Goal: Information Seeking & Learning: Learn about a topic

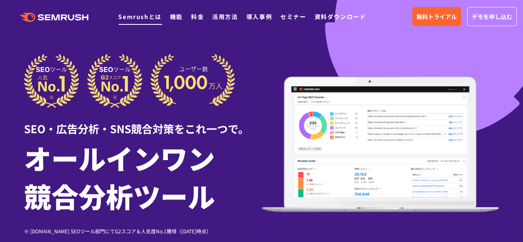
click at [139, 17] on link "Semrushとは" at bounding box center [139, 16] width 43 height 8
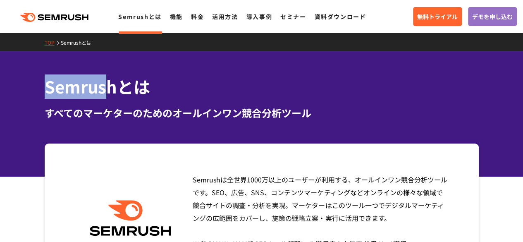
drag, startPoint x: 111, startPoint y: 84, endPoint x: 41, endPoint y: 87, distance: 69.9
click at [41, 87] on div "Semrushとは すべてのマーケターのためのオールインワン競合分析ツール" at bounding box center [261, 97] width 451 height 46
click at [46, 88] on h1 "Semrushとは" at bounding box center [262, 86] width 434 height 24
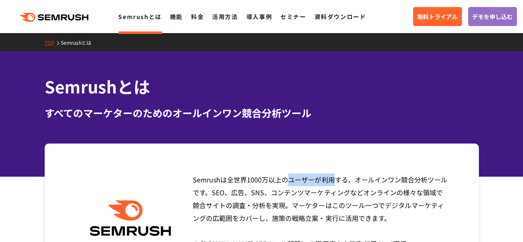
drag, startPoint x: 219, startPoint y: 181, endPoint x: 174, endPoint y: 175, distance: 45.4
click at [174, 175] on div "Semrushは全世界[DATE]万以上のユーザーが利用する、オールインワン競合分析ツールです。SEO、広告、SNS、コンテンツマーケティングなどオンラインの…" at bounding box center [262, 217] width 434 height 149
copy span "Semrush"
